Goal: Task Accomplishment & Management: Manage account settings

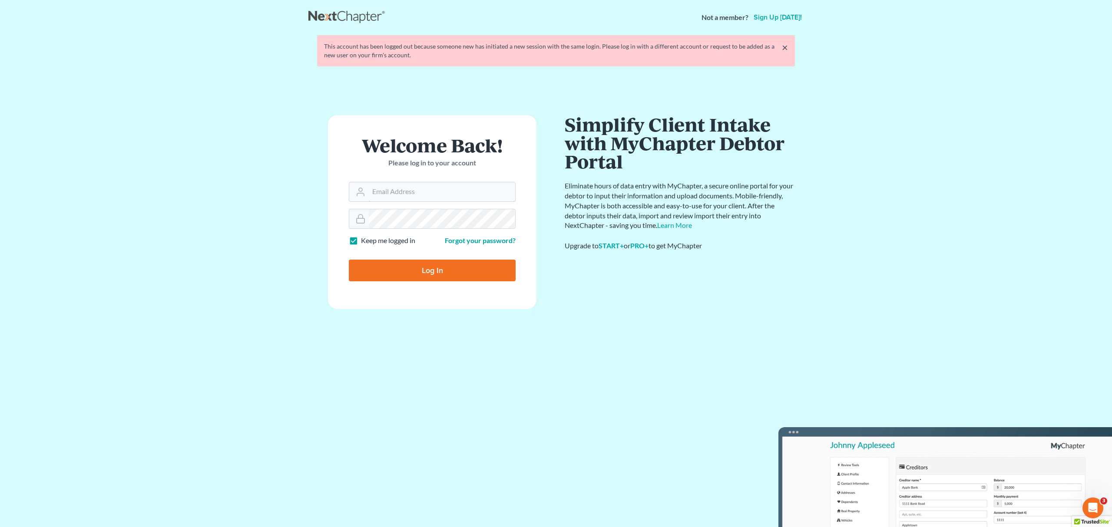
type input "[EMAIL_ADDRESS][DOMAIN_NAME]"
click at [440, 271] on input "Log In" at bounding box center [432, 271] width 167 height 22
type input "Thinking..."
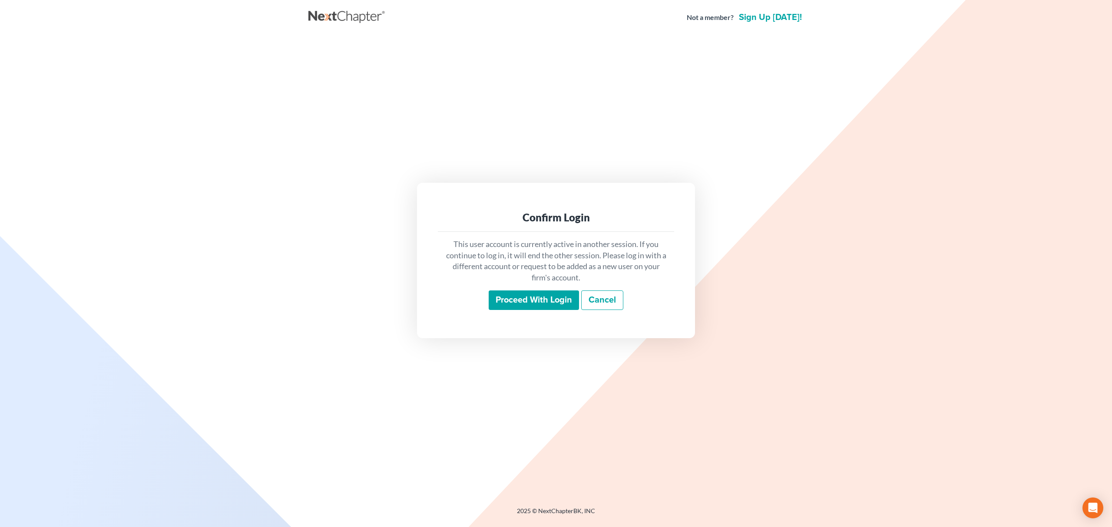
click at [528, 305] on input "Proceed with login" at bounding box center [534, 301] width 90 height 20
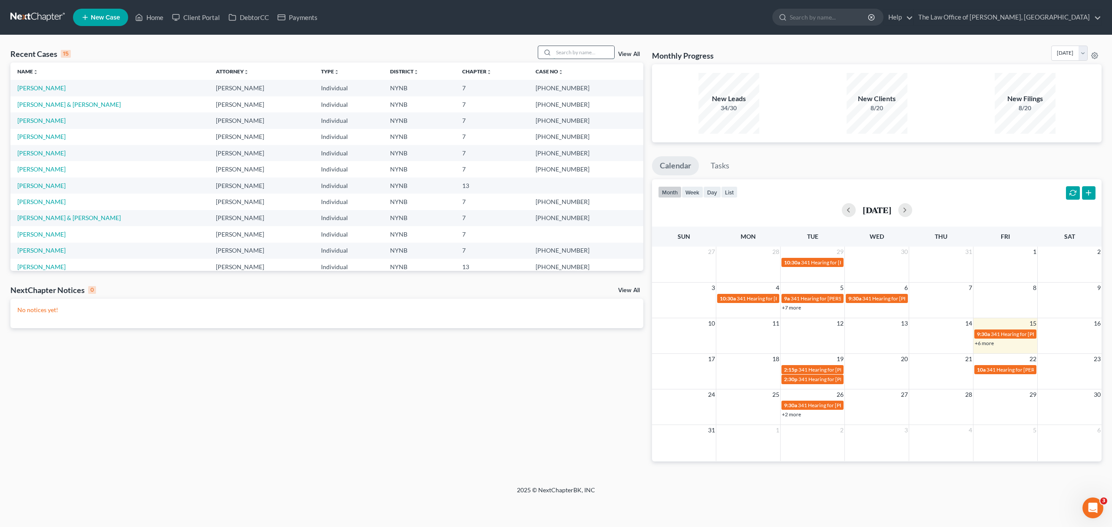
click at [571, 52] on input "search" at bounding box center [583, 52] width 61 height 13
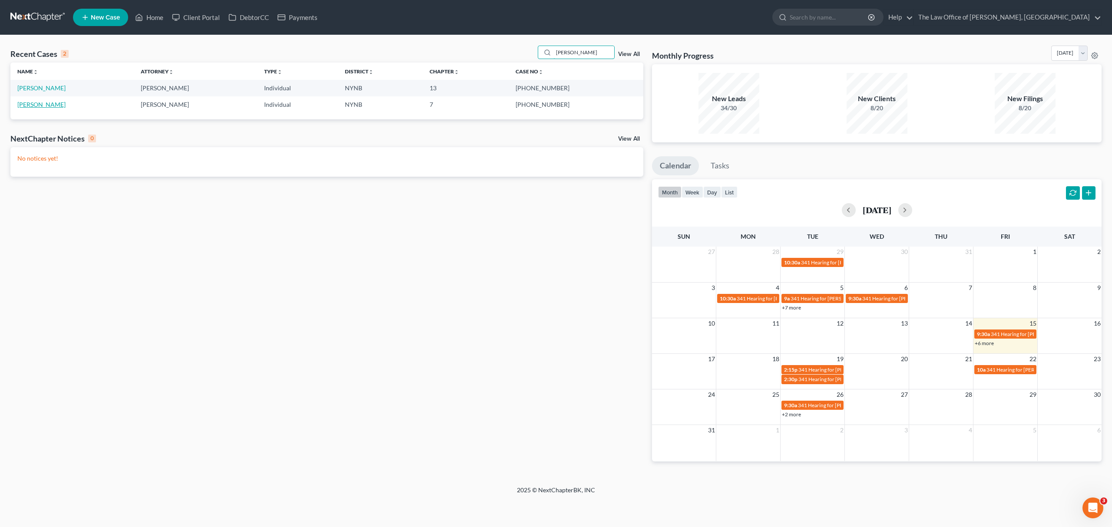
type input "iesha"
click at [47, 102] on link "Owens, Iesha" at bounding box center [41, 104] width 48 height 7
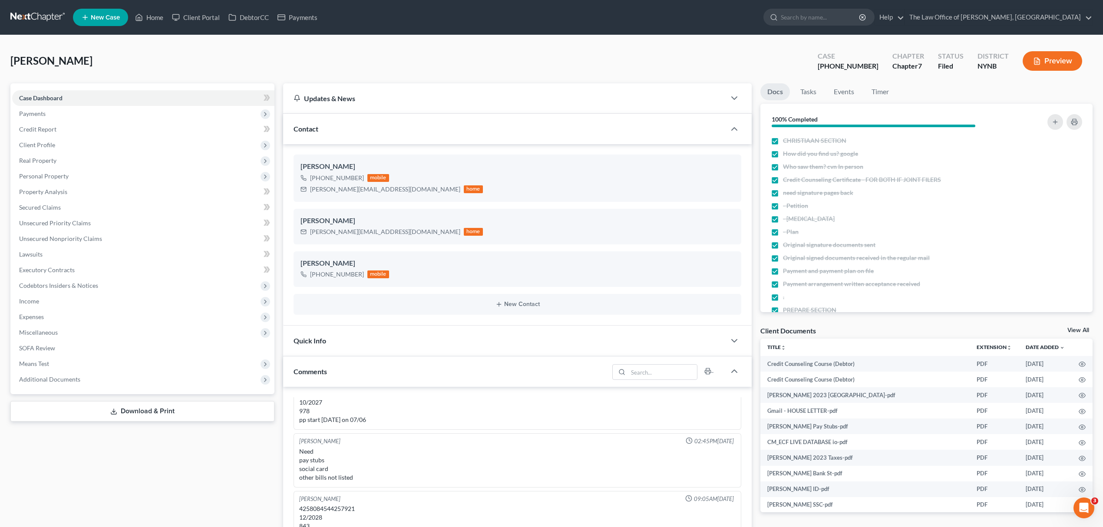
scroll to position [733, 0]
drag, startPoint x: 872, startPoint y: 63, endPoint x: 840, endPoint y: 70, distance: 33.3
click at [840, 70] on div "Case 24-10948-1" at bounding box center [848, 62] width 75 height 26
copy div "24-10948"
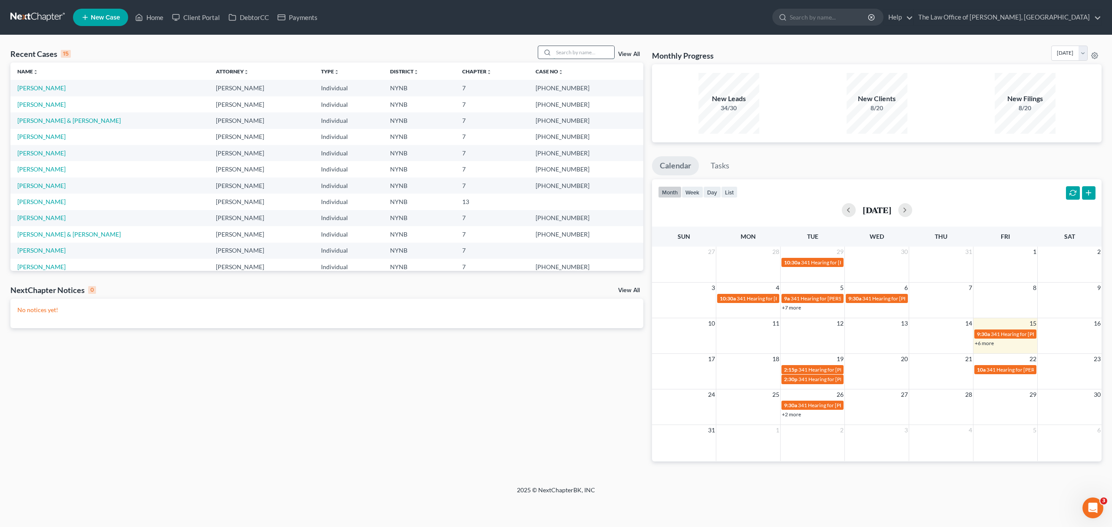
click at [568, 53] on input "search" at bounding box center [583, 52] width 61 height 13
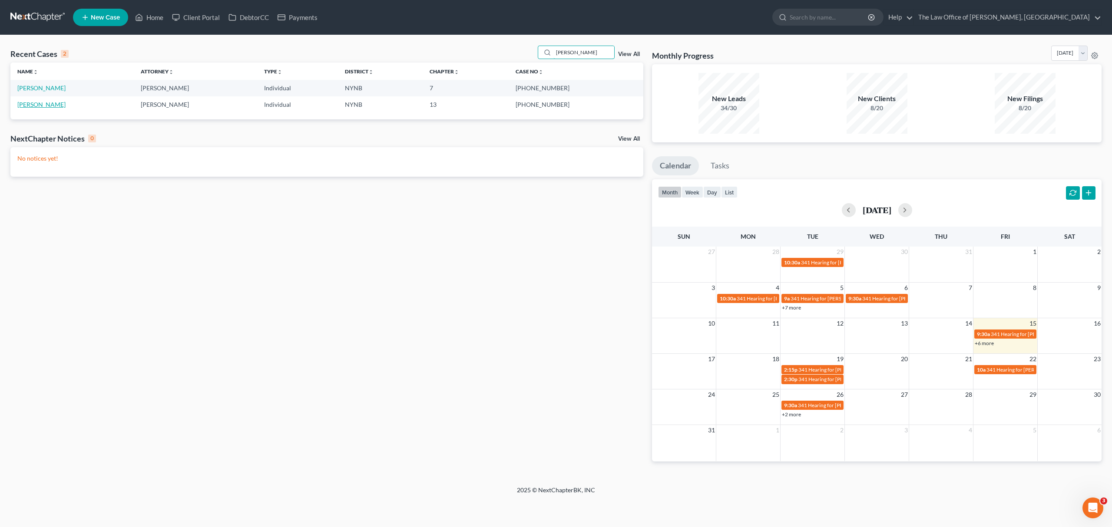
type input "iesha"
click at [35, 106] on link "Owens, Iesha" at bounding box center [41, 104] width 48 height 7
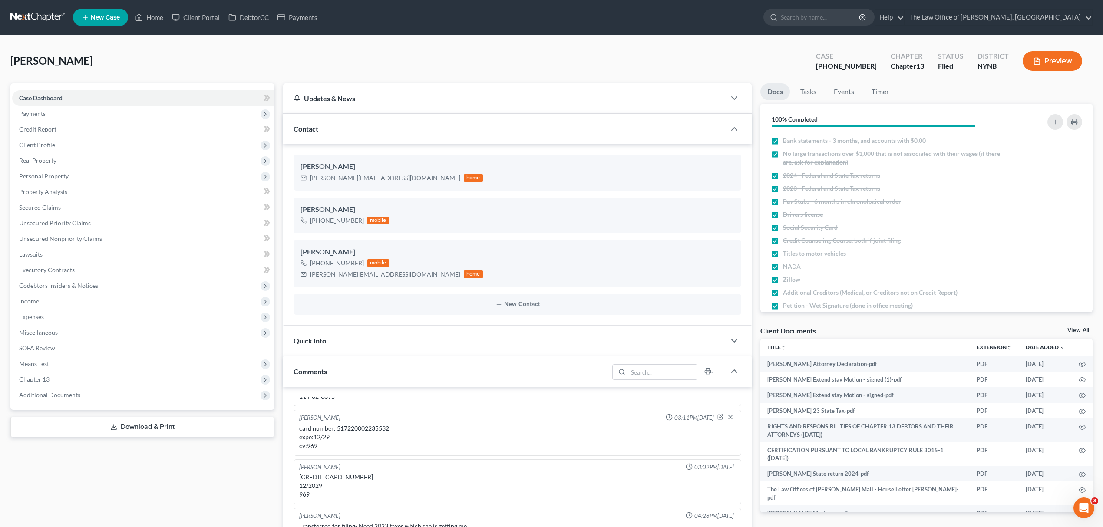
scroll to position [733, 0]
drag, startPoint x: 871, startPoint y: 65, endPoint x: 829, endPoint y: 72, distance: 41.9
click at [829, 72] on div "Case 25-10632-1 Chapter Chapter 13 Status Filed District NYNB Preview" at bounding box center [949, 61] width 287 height 31
copy div "25-10632"
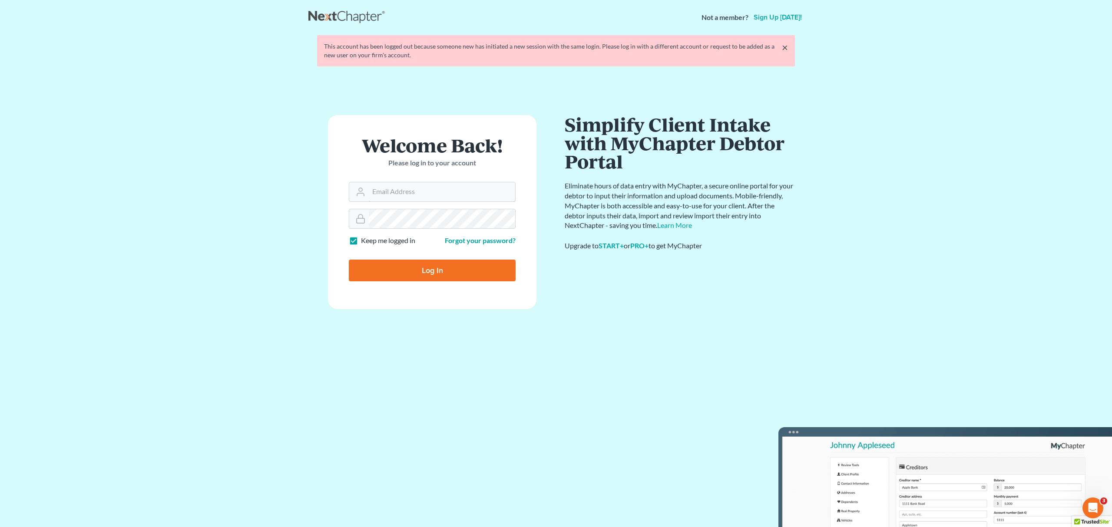
type input "[EMAIL_ADDRESS][DOMAIN_NAME]"
click at [395, 261] on input "Log In" at bounding box center [432, 271] width 167 height 22
type input "Thinking..."
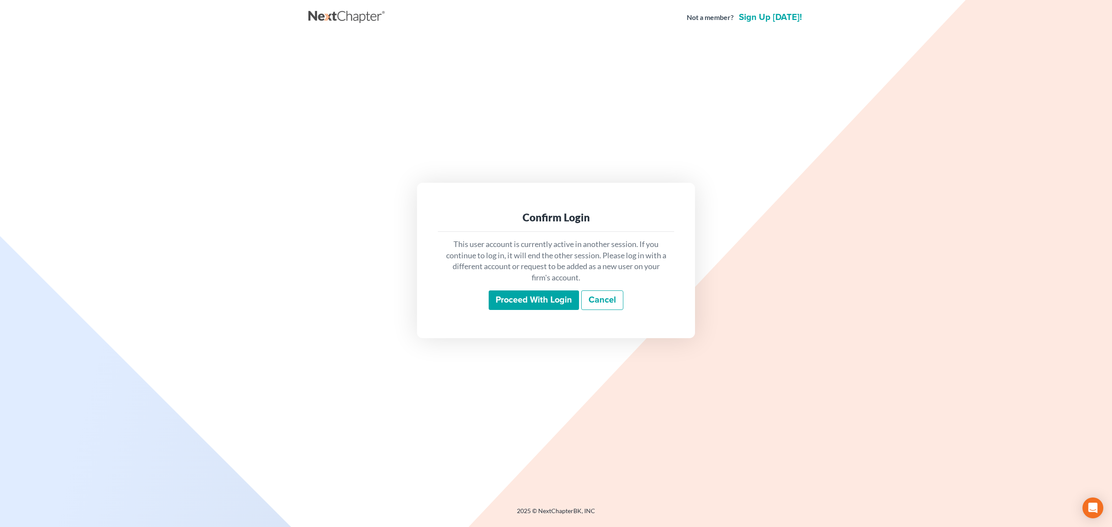
click at [538, 303] on input "Proceed with login" at bounding box center [534, 301] width 90 height 20
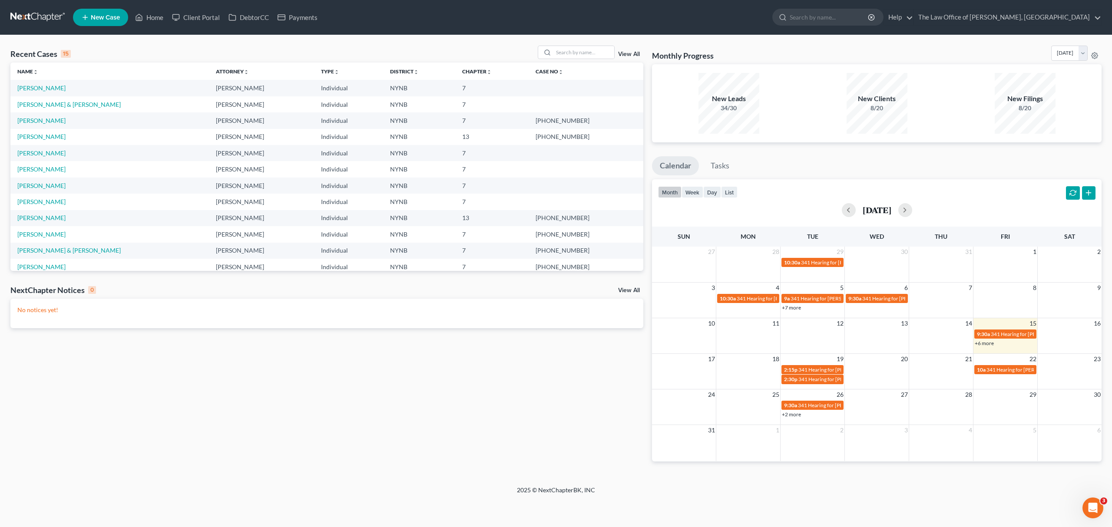
click at [32, 99] on td "Conrad, Walter & Dawn" at bounding box center [109, 104] width 198 height 16
click at [34, 102] on link "Conrad, Walter & Dawn" at bounding box center [68, 104] width 103 height 7
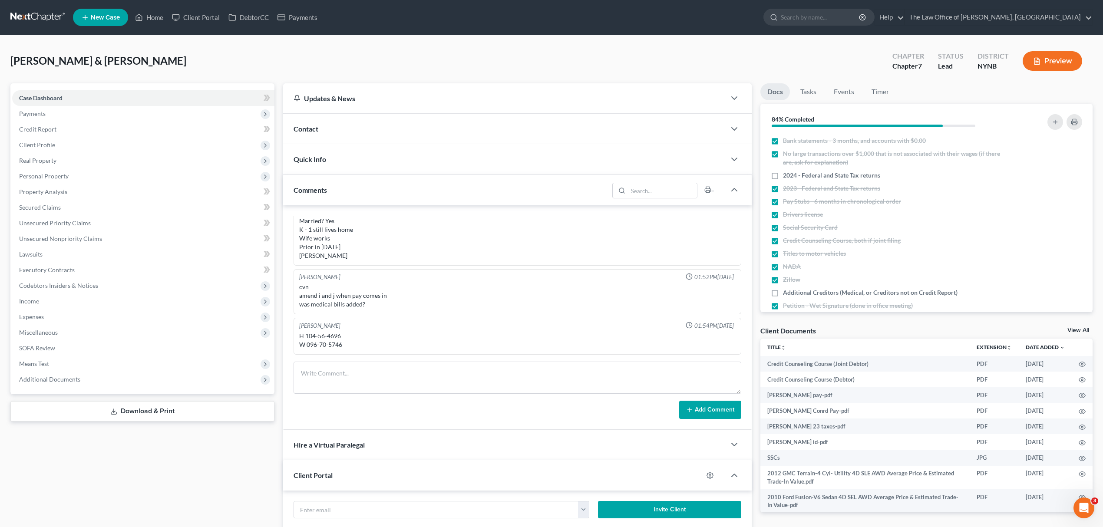
scroll to position [238, 0]
click at [1084, 331] on link "View All" at bounding box center [1078, 330] width 22 height 6
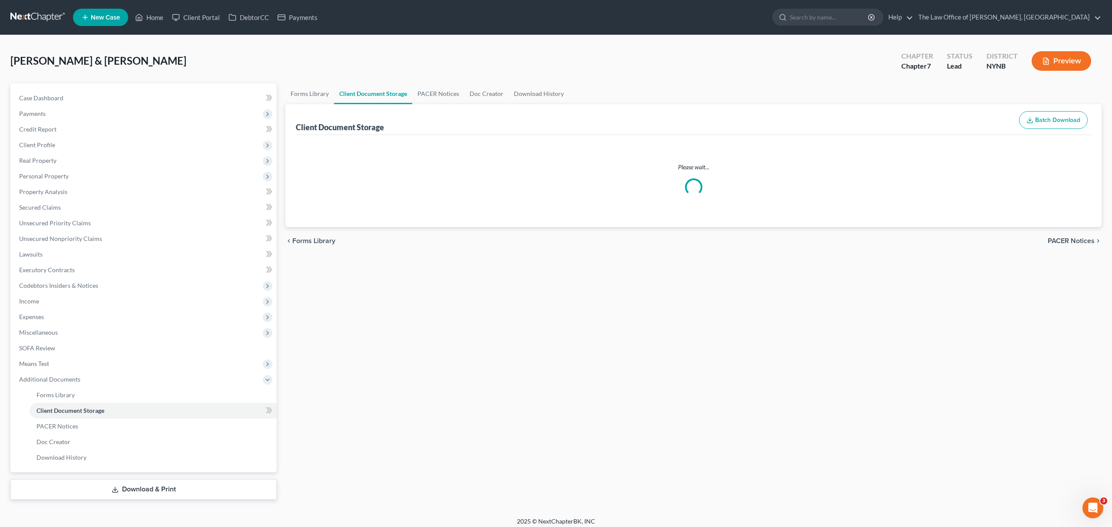
select select "1"
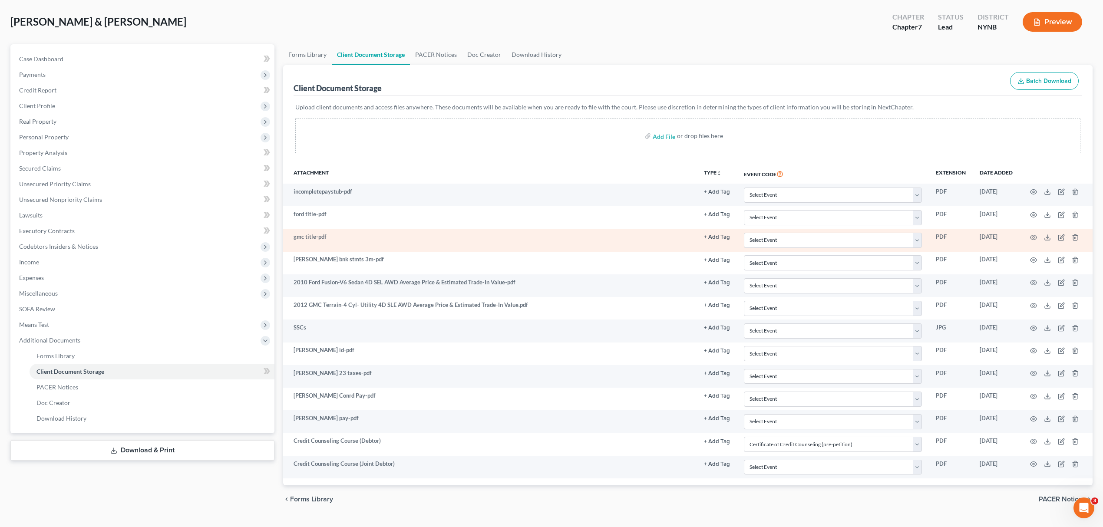
scroll to position [61, 0]
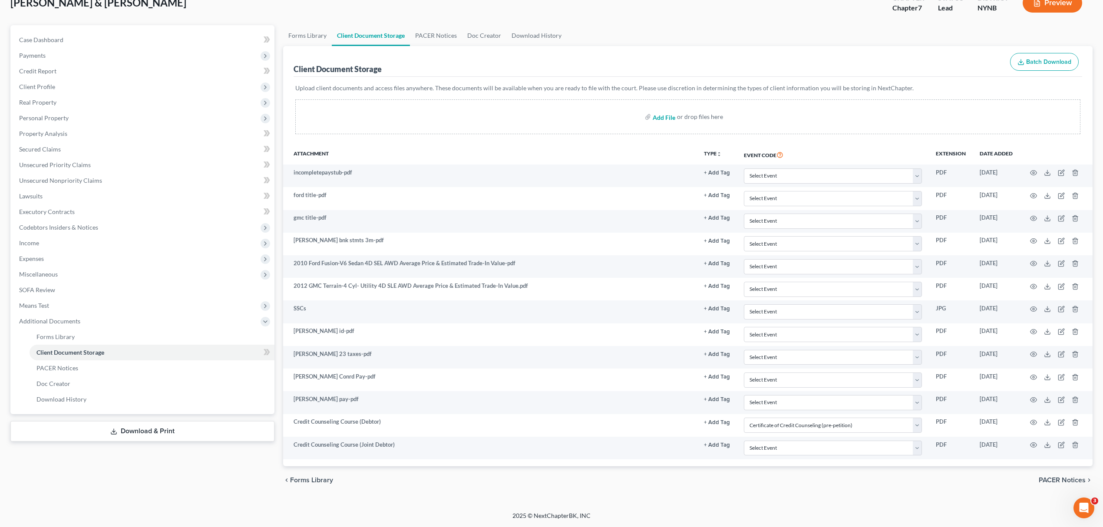
click at [658, 115] on input "file" at bounding box center [663, 117] width 21 height 16
type input "C:\fakepath\24 taxes.pdf"
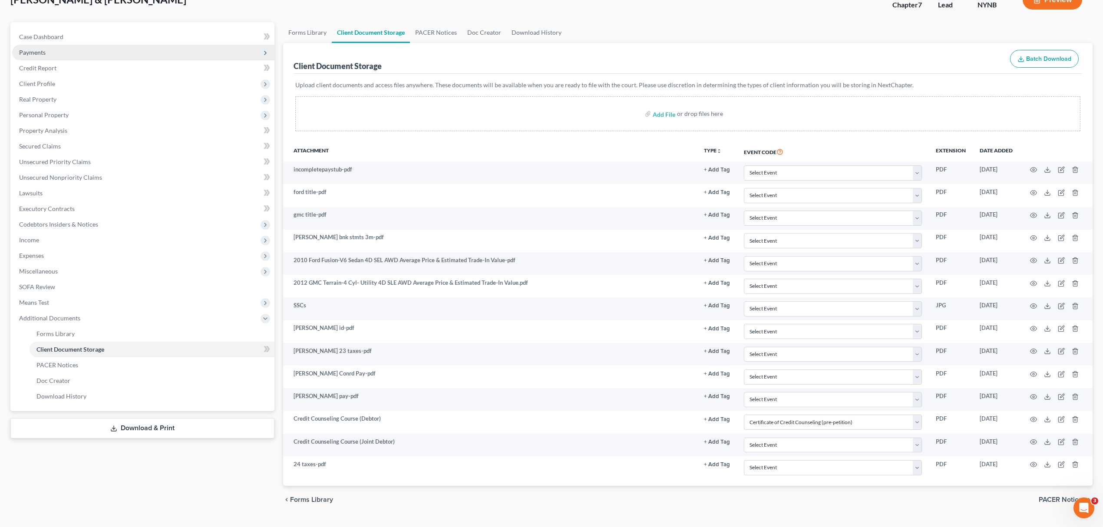
select select "1"
